Goal: Task Accomplishment & Management: Complete application form

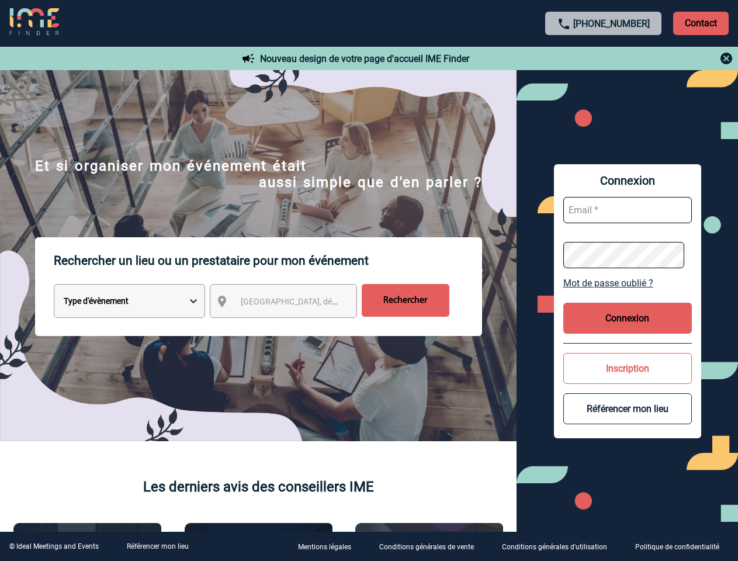
click at [369, 281] on p "Rechercher un lieu ou un prestataire pour mon événement" at bounding box center [268, 260] width 428 height 47
click at [701, 23] on p "Contact" at bounding box center [701, 23] width 56 height 23
click at [604, 58] on div at bounding box center [604, 58] width 260 height 14
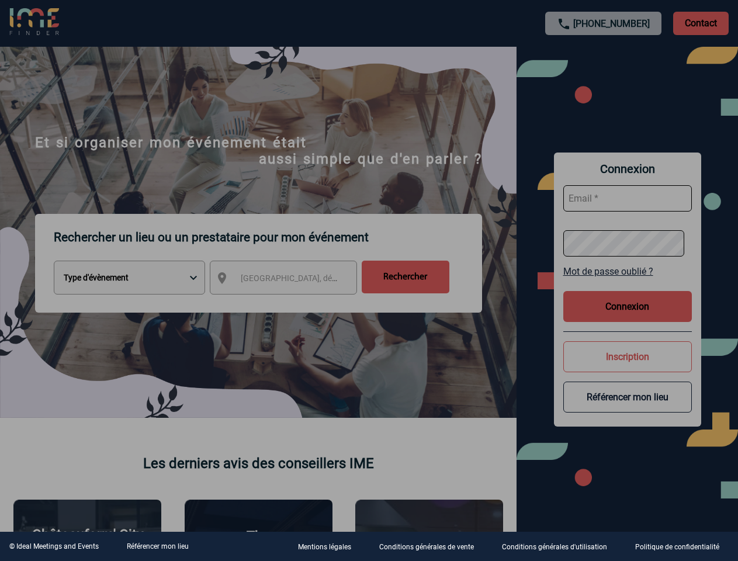
click at [294, 303] on div at bounding box center [369, 280] width 738 height 561
click at [628, 283] on div at bounding box center [369, 280] width 738 height 561
click at [628, 318] on div at bounding box center [369, 280] width 738 height 561
click at [628, 368] on div at bounding box center [369, 280] width 738 height 561
click at [628, 409] on div at bounding box center [369, 280] width 738 height 561
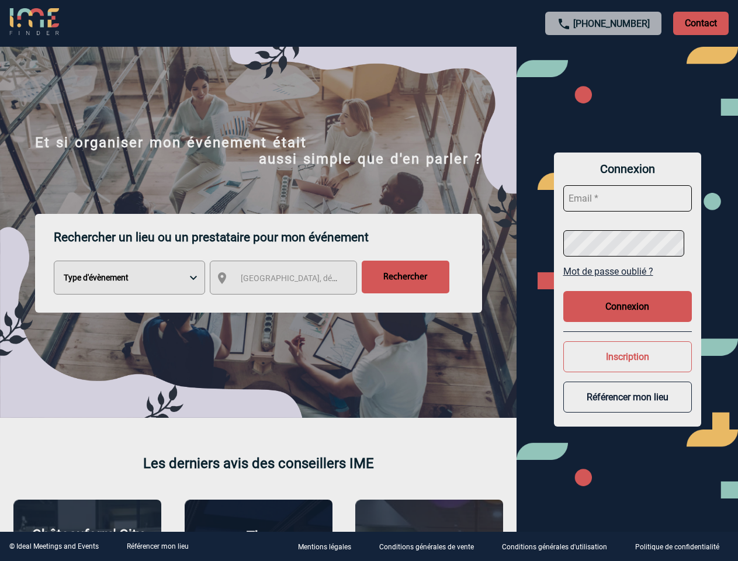
click at [157, 547] on link "Référencer mon lieu" at bounding box center [158, 546] width 62 height 8
